Goal: Find specific page/section: Find specific page/section

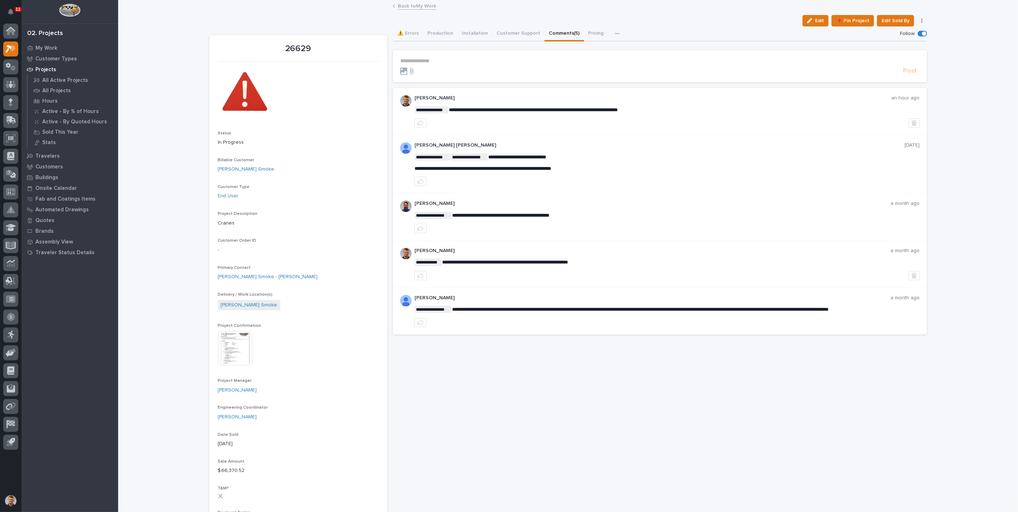
click at [411, 4] on link "Back to My Work" at bounding box center [417, 5] width 38 height 8
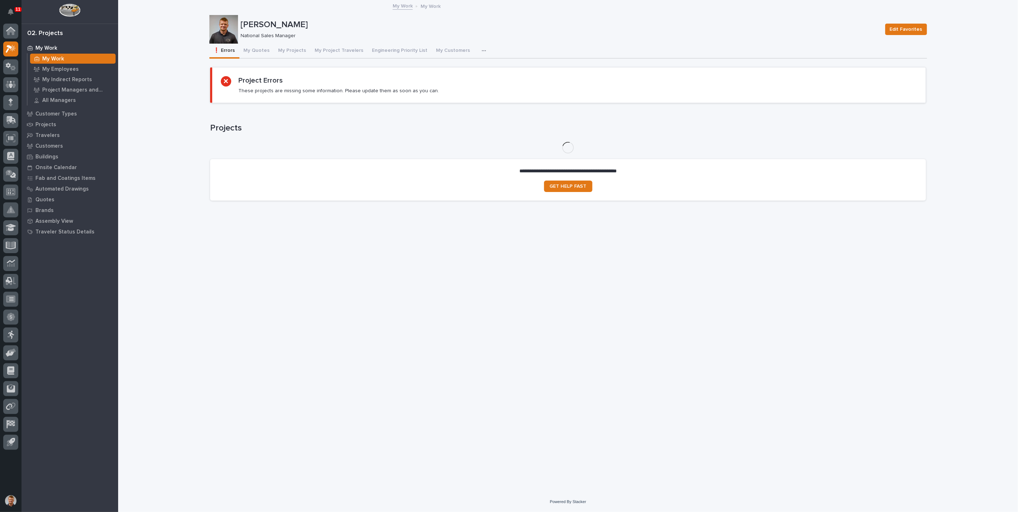
click at [166, 38] on div "**********" at bounding box center [568, 246] width 900 height 491
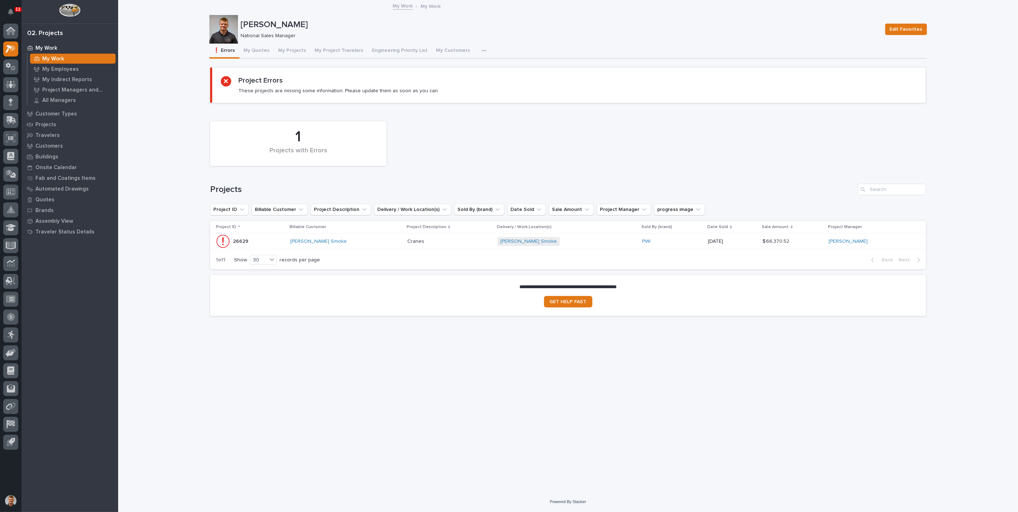
click at [375, 238] on div "[PERSON_NAME] Smoke" at bounding box center [345, 242] width 111 height 12
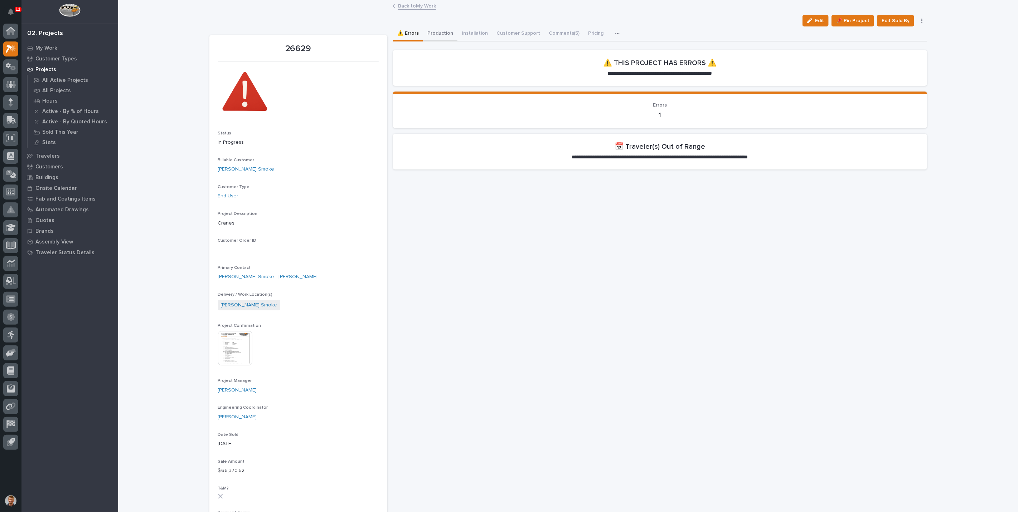
click at [444, 33] on button "Production" at bounding box center [440, 33] width 34 height 15
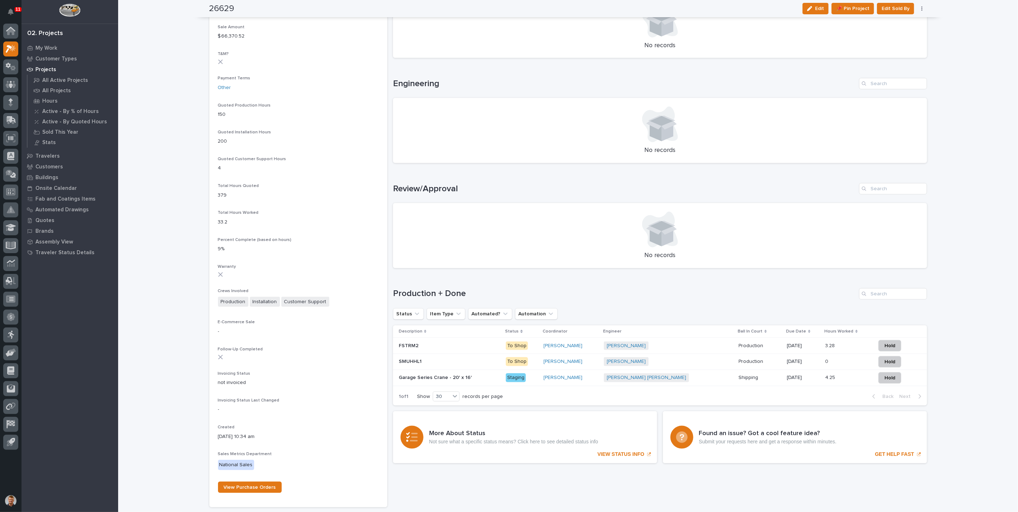
scroll to position [486, 0]
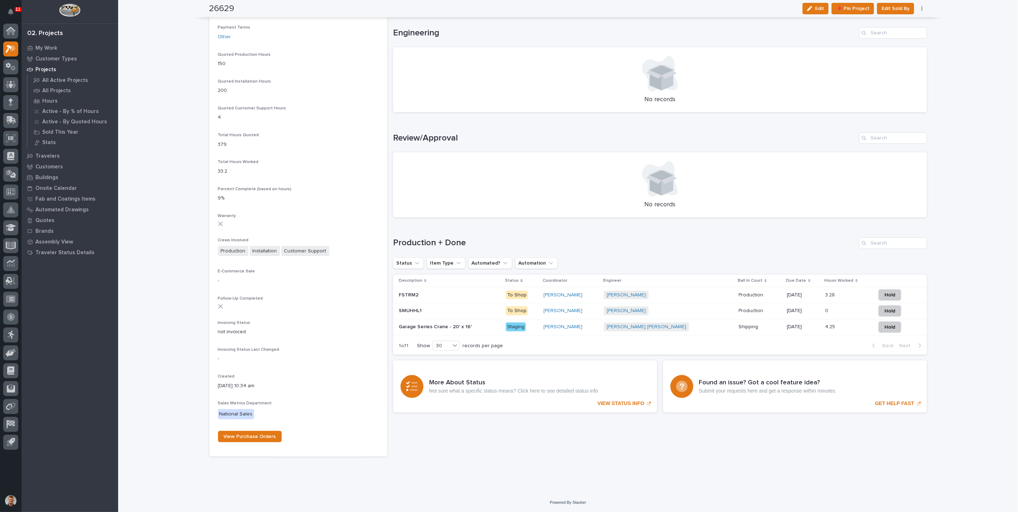
click at [484, 329] on div "Garage Series Crane - 20' x 16' Garage Series Crane - 20' x 16'" at bounding box center [450, 327] width 102 height 12
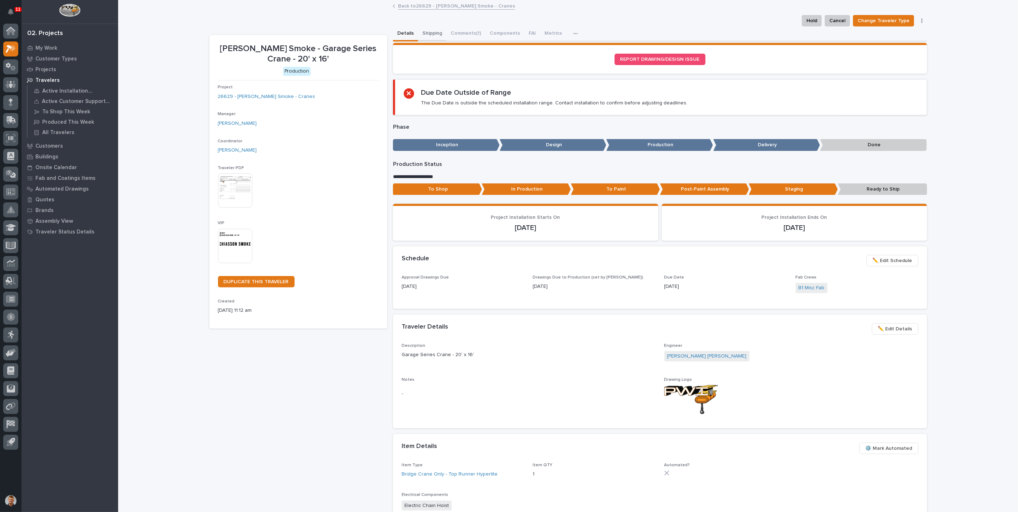
click at [430, 31] on button "Shipping" at bounding box center [432, 33] width 28 height 15
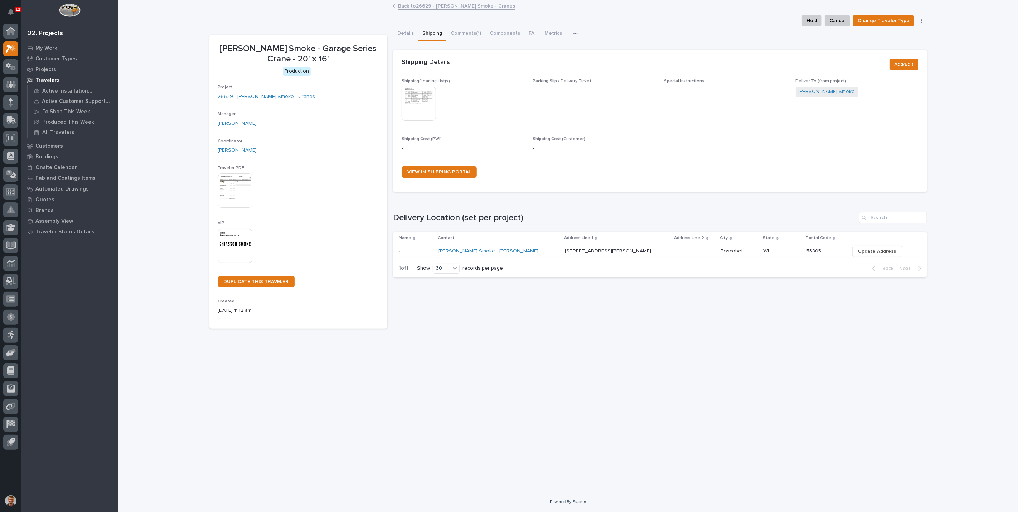
click at [421, 98] on img at bounding box center [418, 104] width 34 height 34
